Goal: Task Accomplishment & Management: Manage account settings

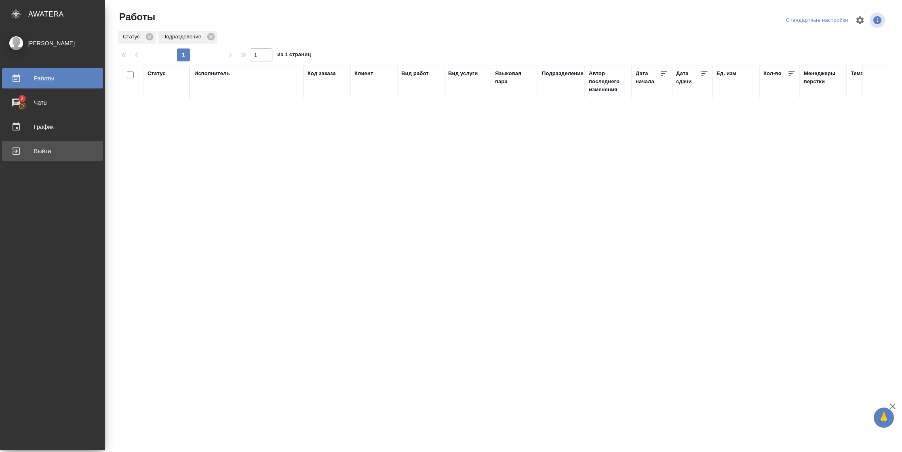
click at [8, 150] on div "Выйти" at bounding box center [52, 151] width 93 height 12
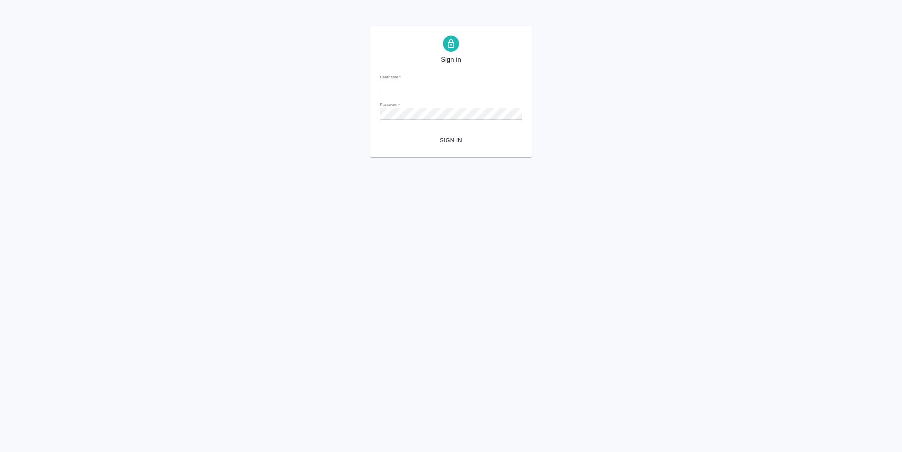
type input "[PERSON_NAME][EMAIL_ADDRESS][DOMAIN_NAME]"
click at [461, 143] on span "Sign in" at bounding box center [450, 140] width 129 height 10
